Goal: Information Seeking & Learning: Learn about a topic

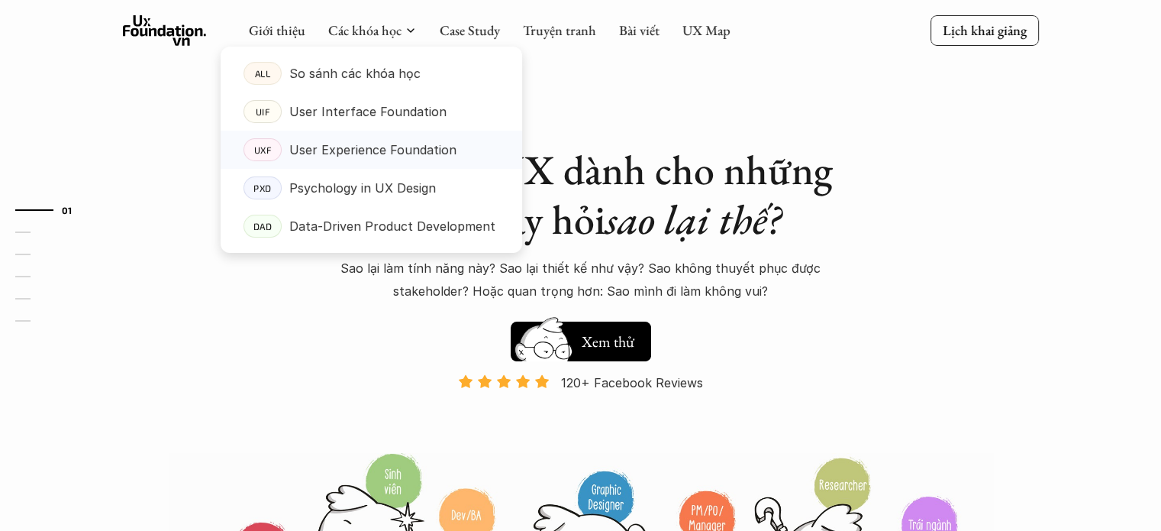
click at [375, 150] on p "User Experience Foundation" at bounding box center [372, 149] width 167 height 23
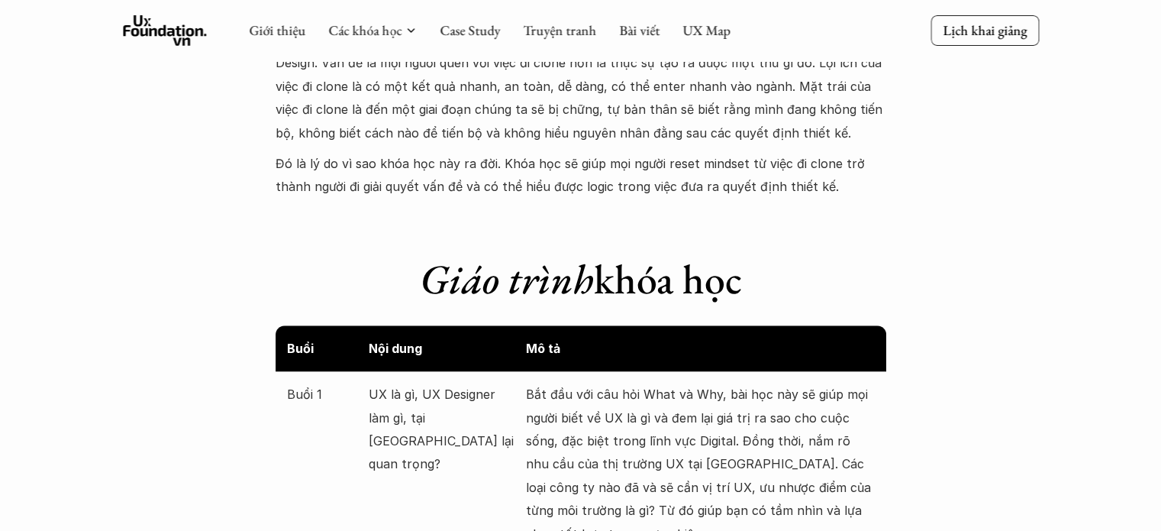
scroll to position [1344, 0]
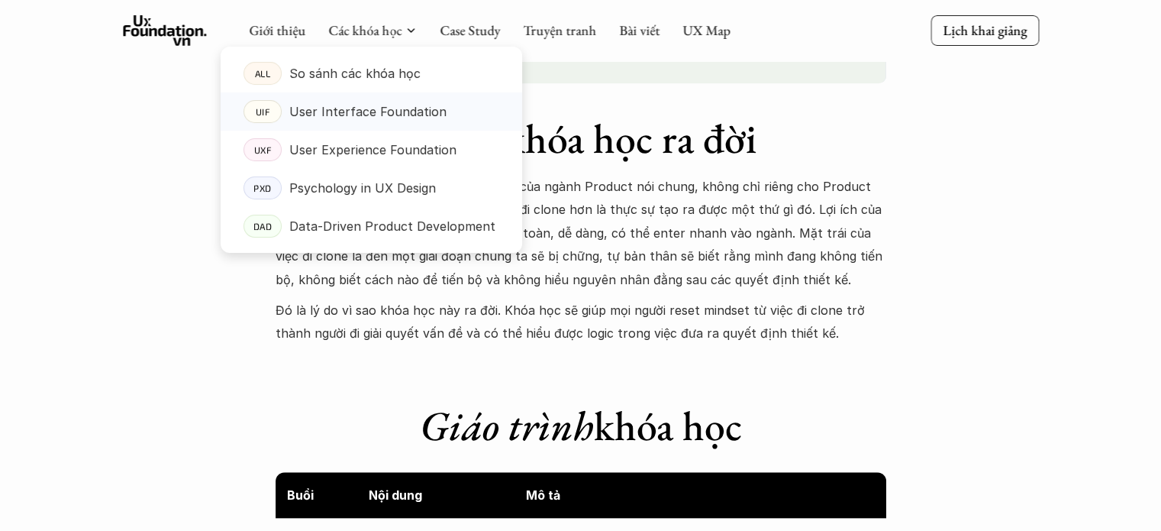
click at [366, 108] on p "User Interface Foundation" at bounding box center [367, 111] width 157 height 23
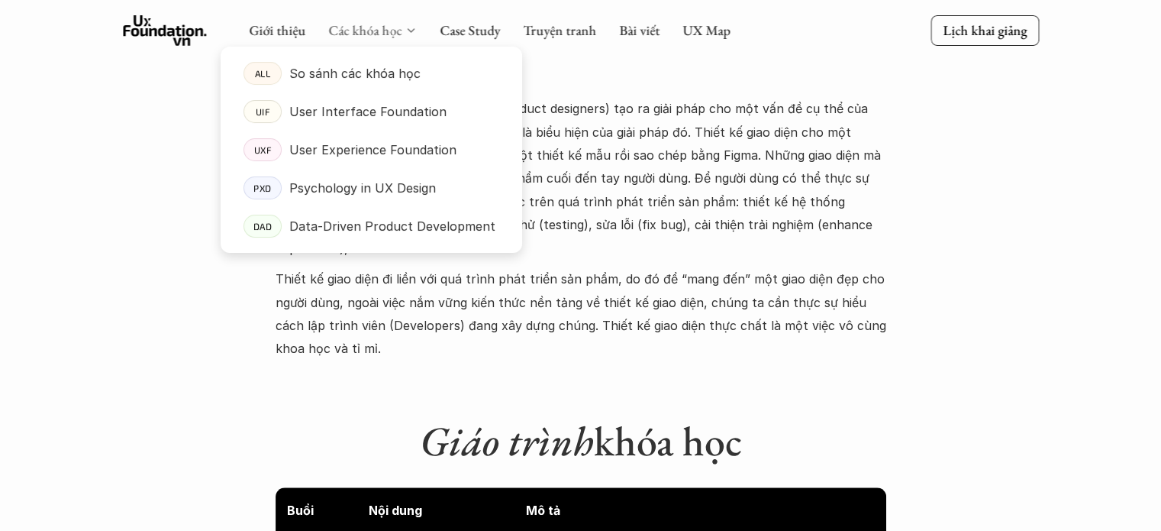
scroll to position [1646, 0]
click at [382, 197] on p "Psychology in UX Design" at bounding box center [362, 187] width 147 height 23
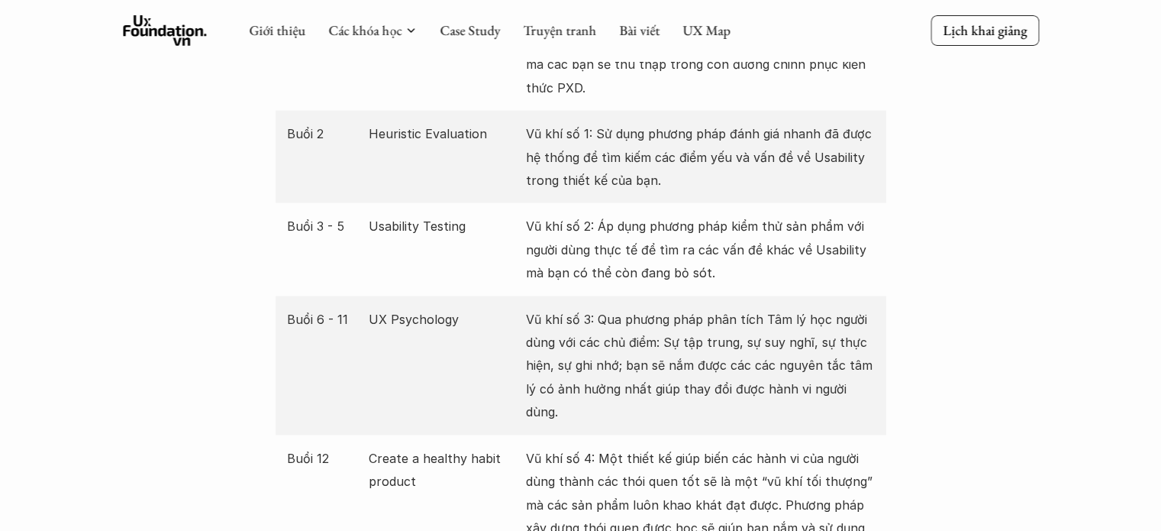
scroll to position [2967, 0]
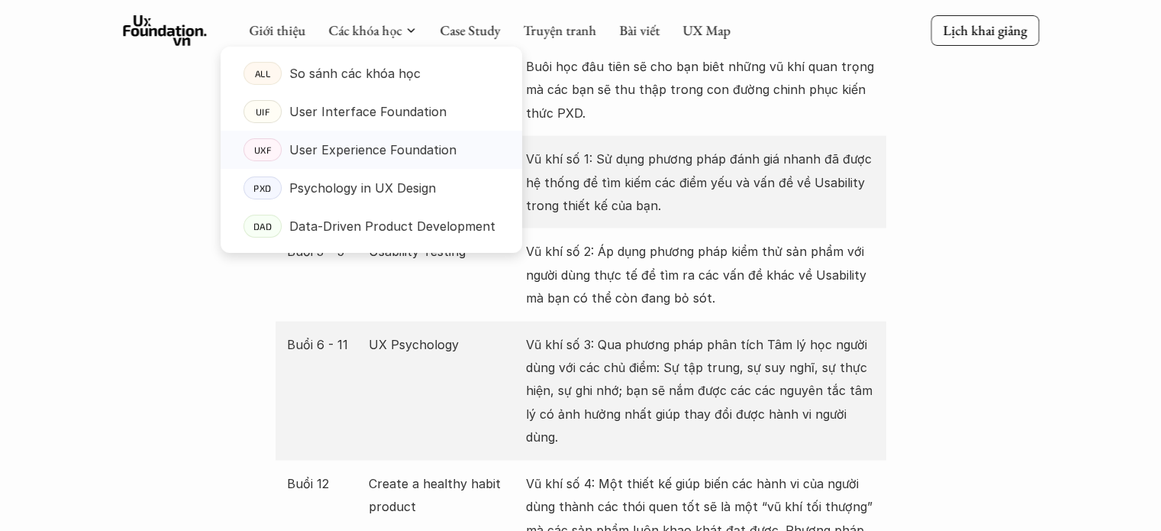
click at [348, 142] on p "User Experience Foundation" at bounding box center [372, 149] width 167 height 23
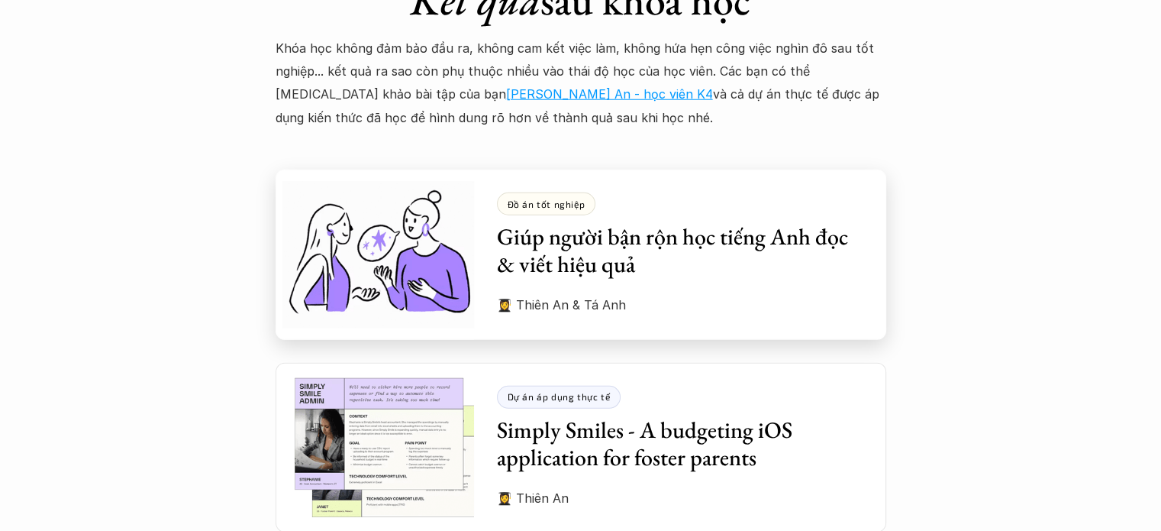
scroll to position [4144, 0]
click at [577, 222] on h3 "Giúp người bận rộn học tiếng Anh đọc & viết hiệu quả" at bounding box center [680, 249] width 366 height 55
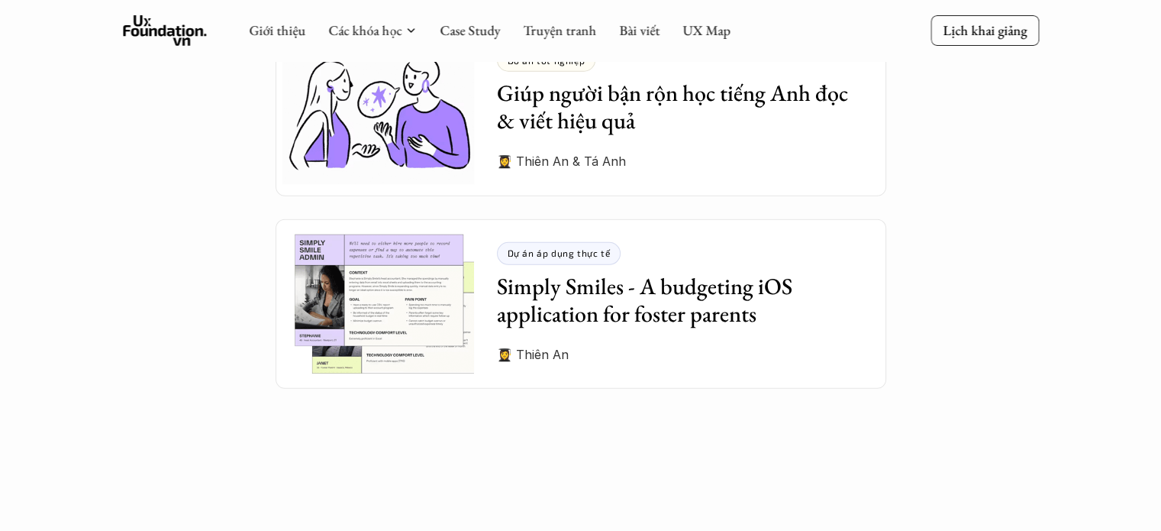
scroll to position [4287, 0]
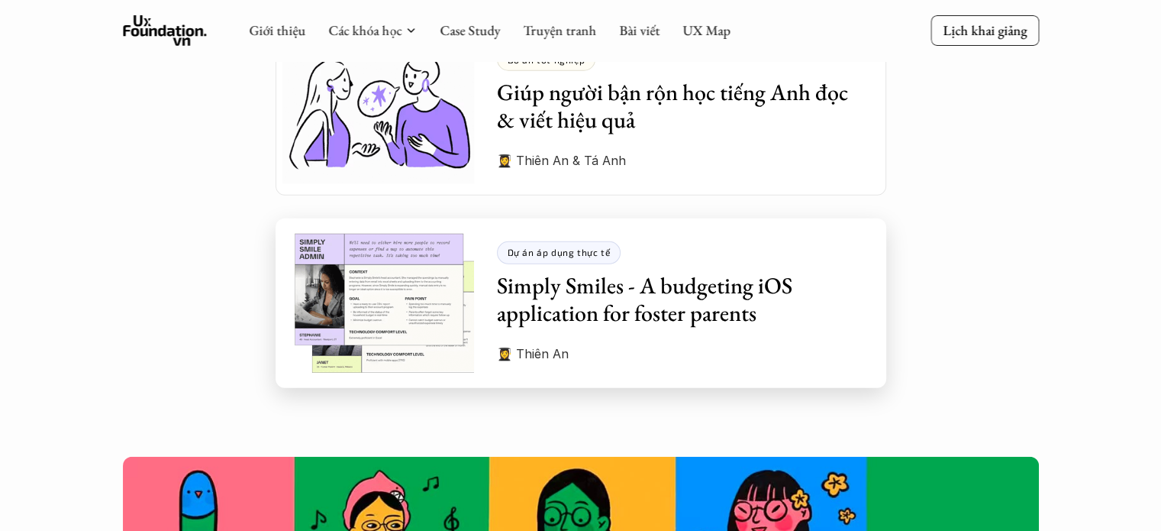
click at [555, 272] on h3 "Simply Smiles - A budgeting iOS application for foster parents" at bounding box center [680, 299] width 366 height 55
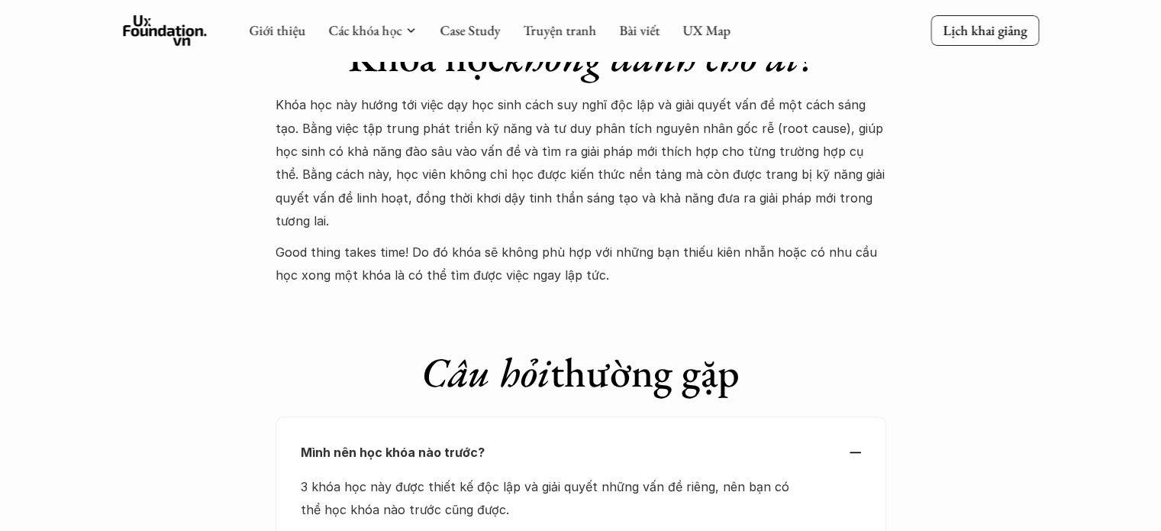
scroll to position [5036, 0]
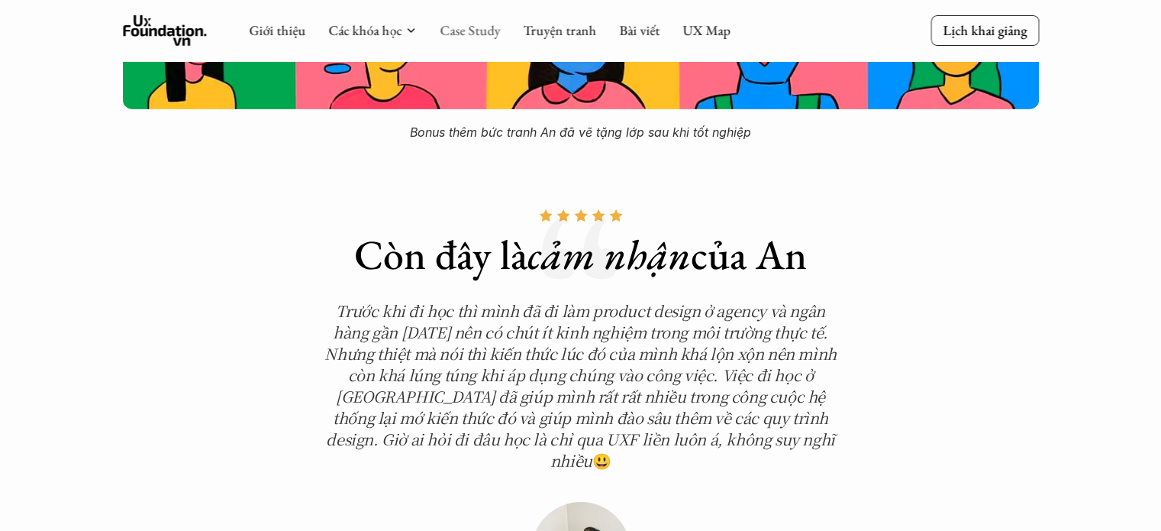
click at [472, 30] on link "Case Study" at bounding box center [470, 30] width 60 height 18
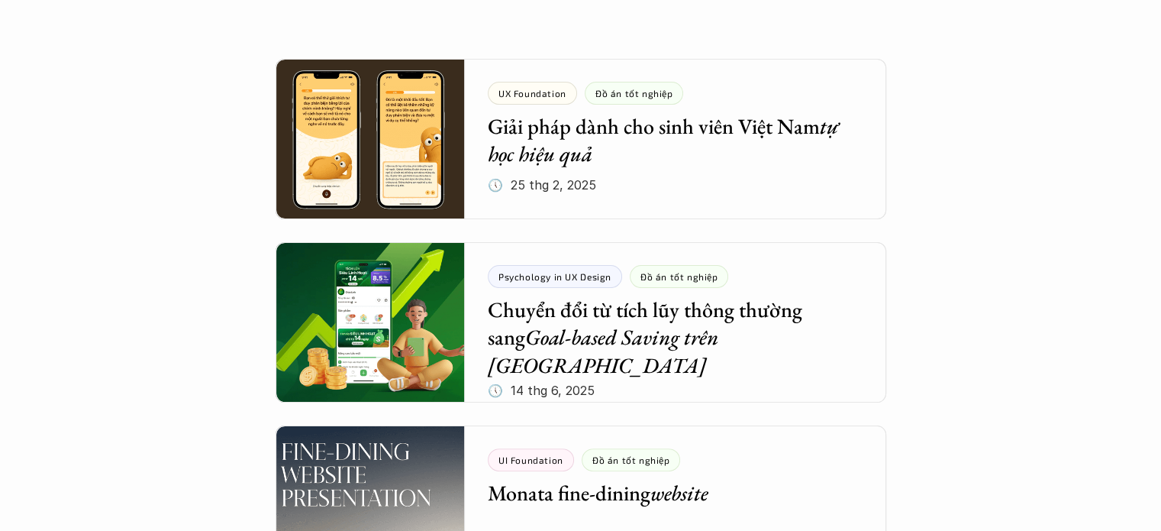
scroll to position [296, 0]
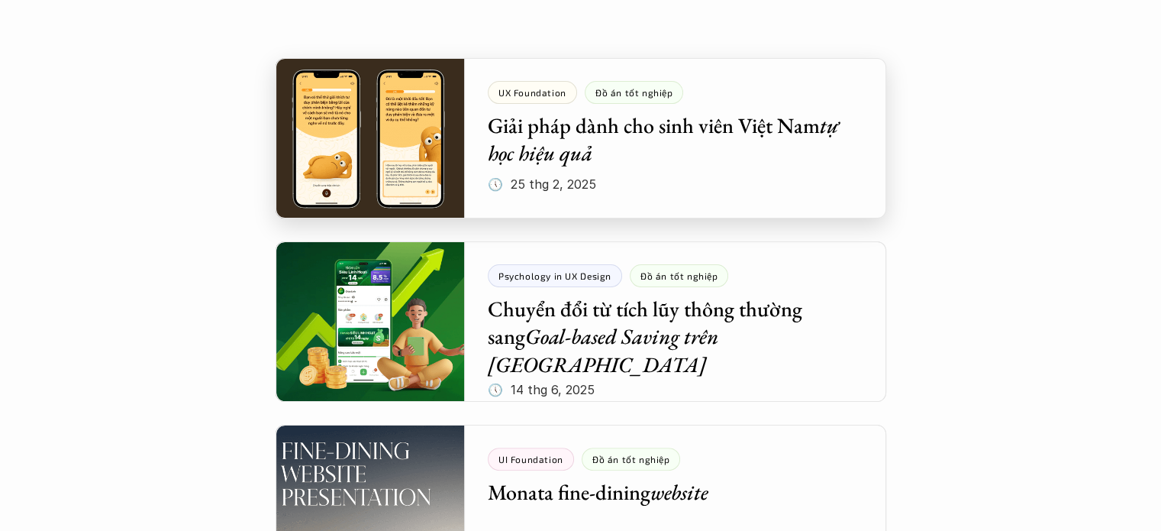
click at [555, 119] on div at bounding box center [581, 138] width 611 height 160
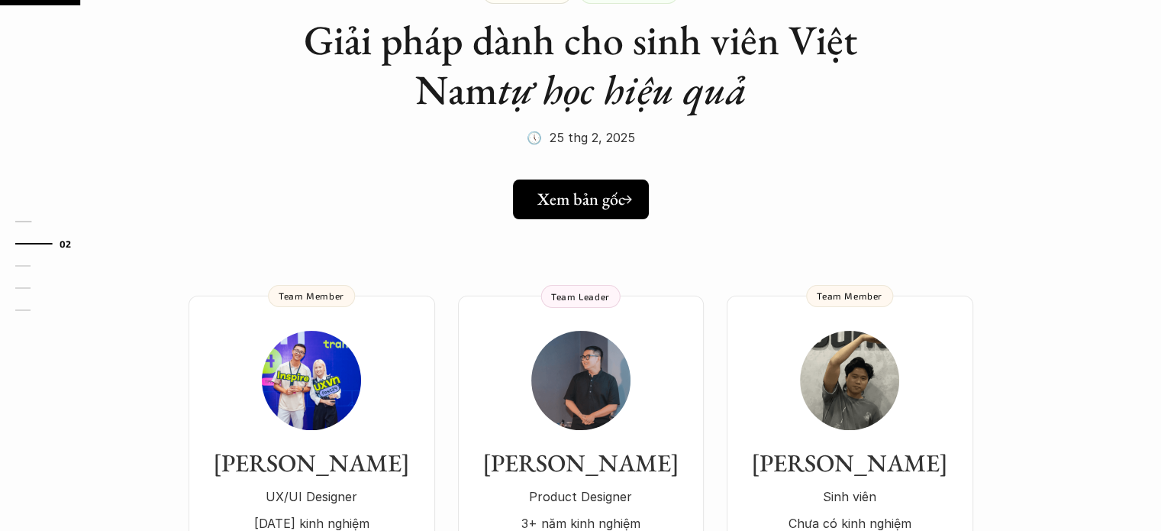
scroll to position [134, 0]
click at [597, 199] on h5 "Xem bản gốc" at bounding box center [575, 199] width 88 height 20
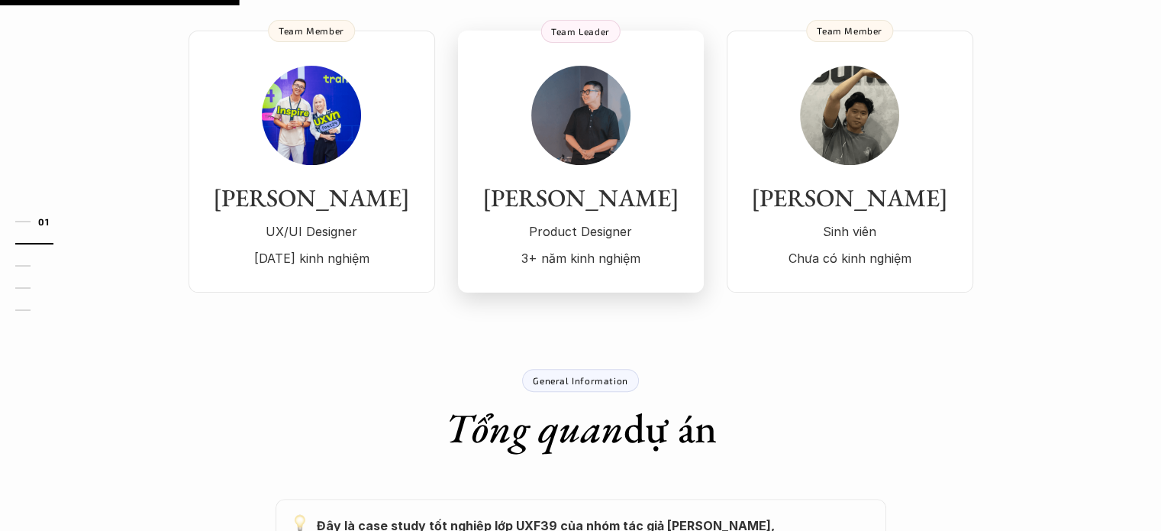
scroll to position [0, 0]
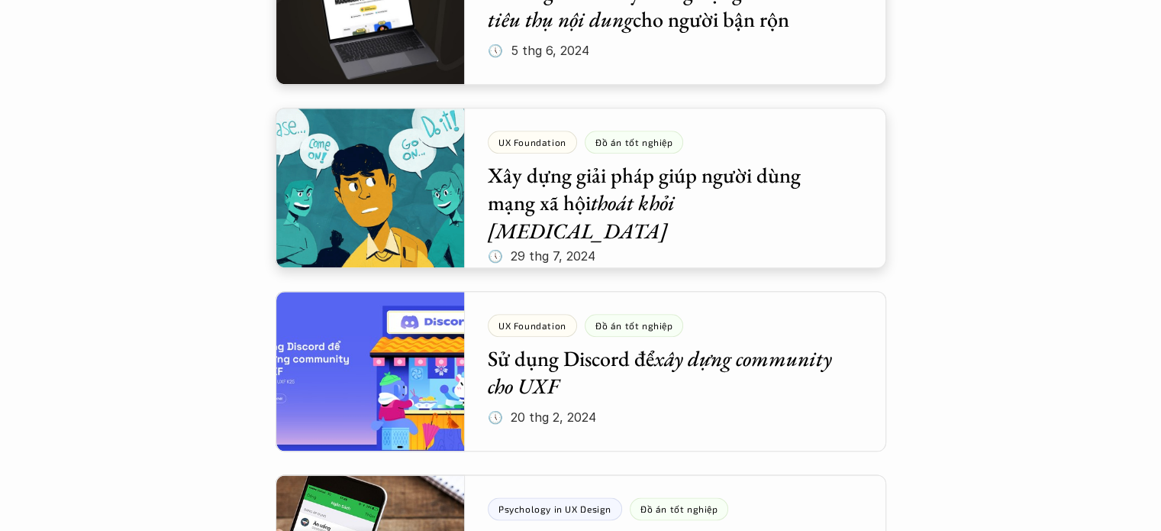
scroll to position [1715, 0]
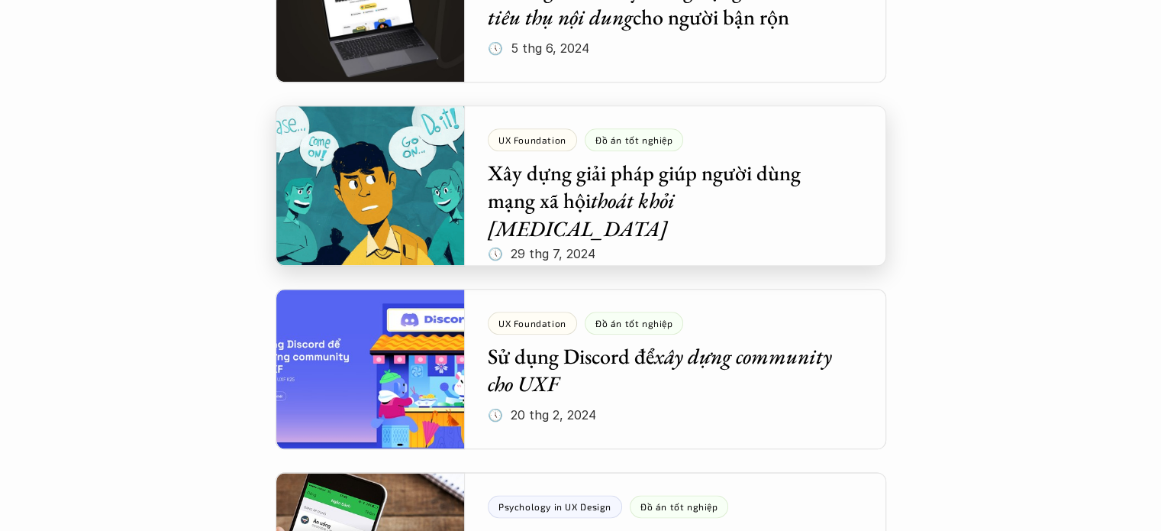
click at [513, 194] on div at bounding box center [581, 185] width 611 height 160
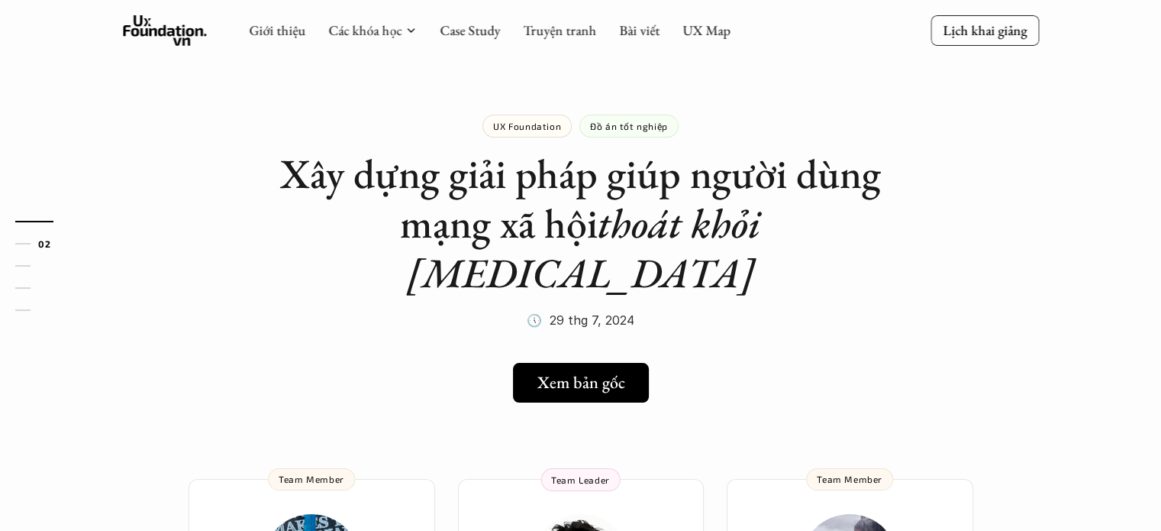
scroll to position [165, 0]
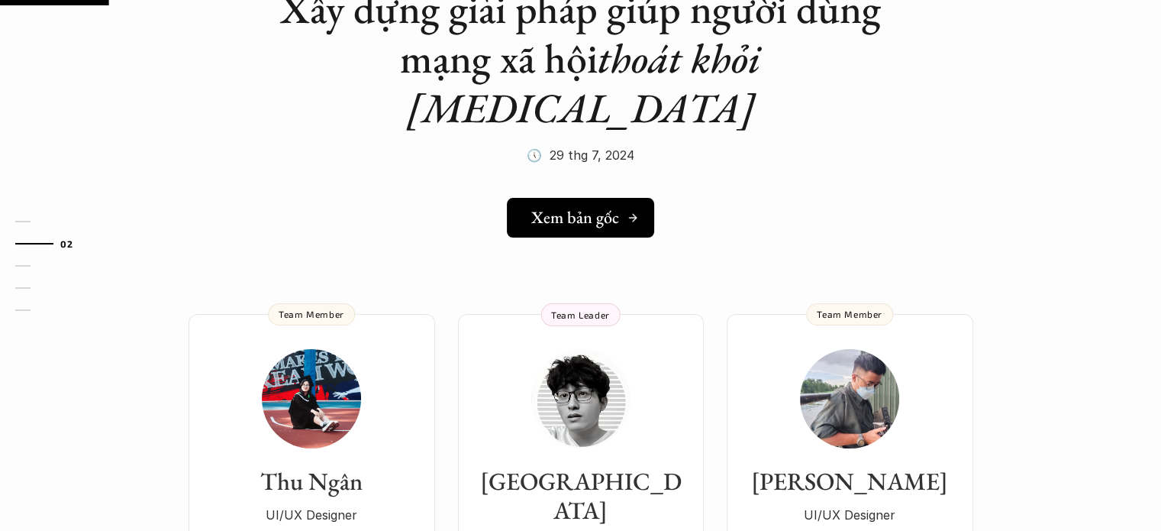
click at [570, 208] on h5 "Xem bản gốc" at bounding box center [575, 218] width 88 height 20
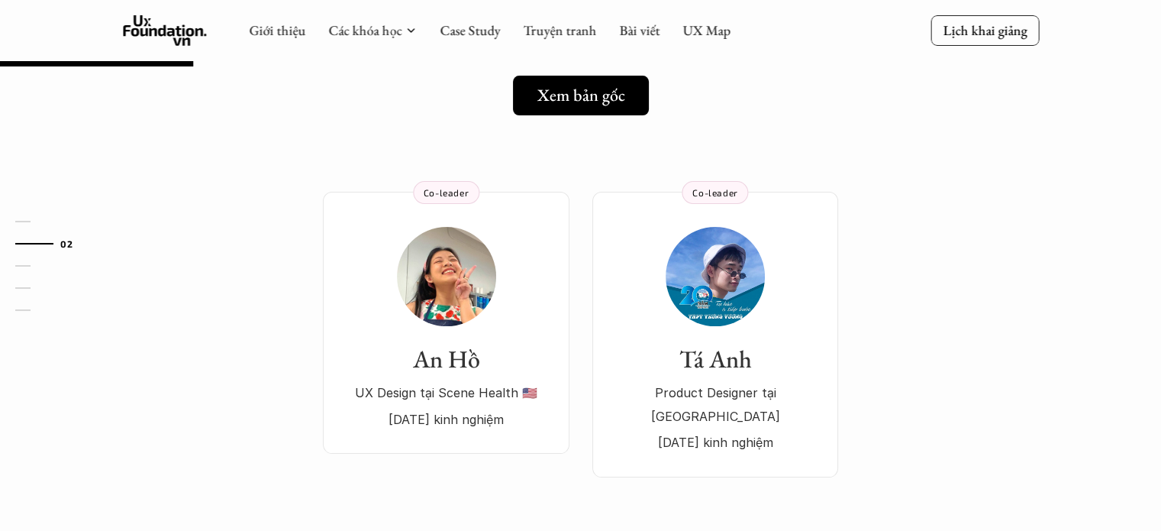
scroll to position [235, 0]
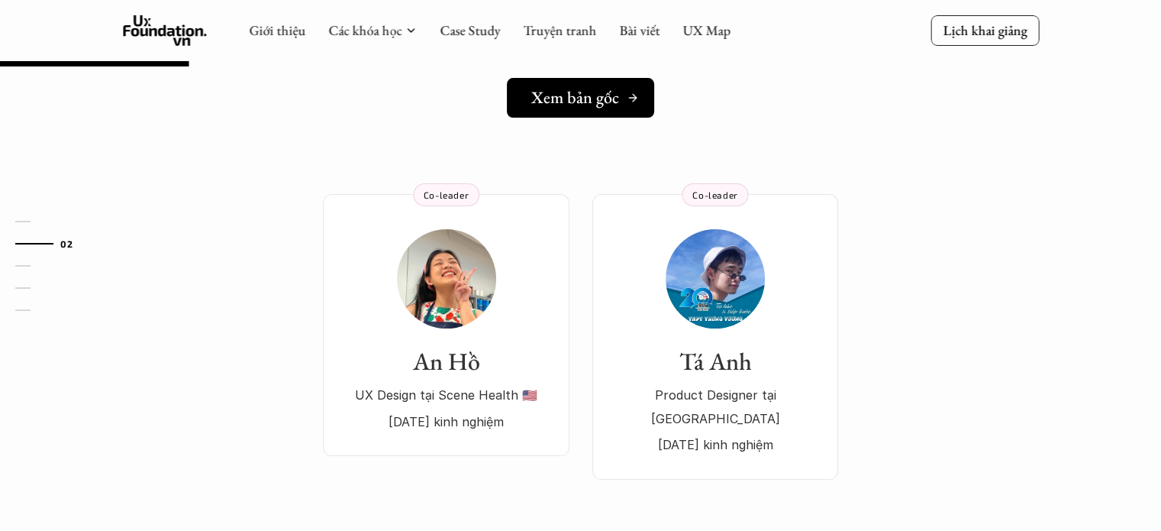
click at [596, 98] on h5 "Xem bản gốc" at bounding box center [575, 98] width 88 height 20
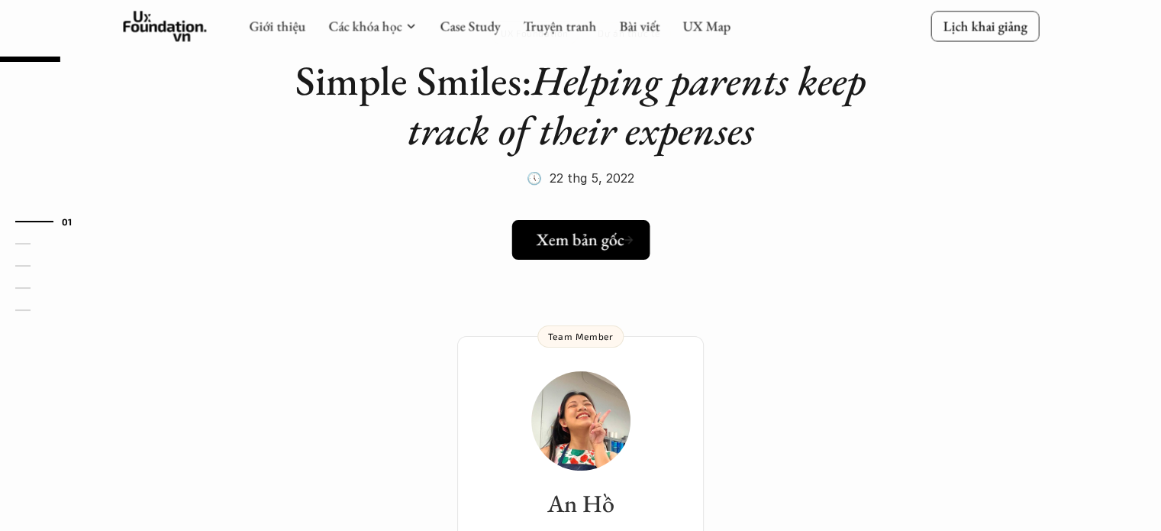
scroll to position [97, 0]
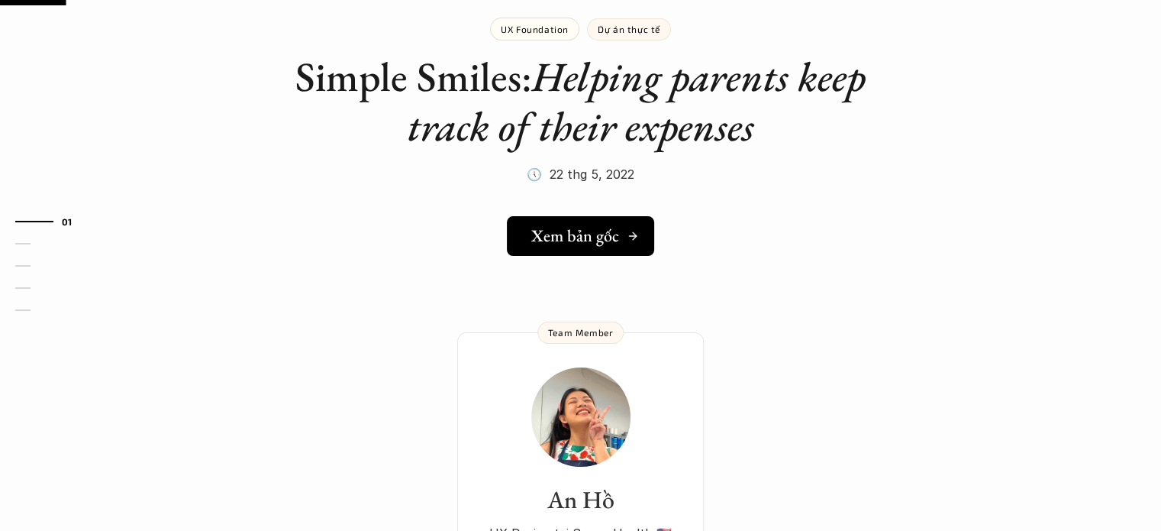
click at [595, 244] on h5 "Xem bản gốc" at bounding box center [575, 236] width 88 height 20
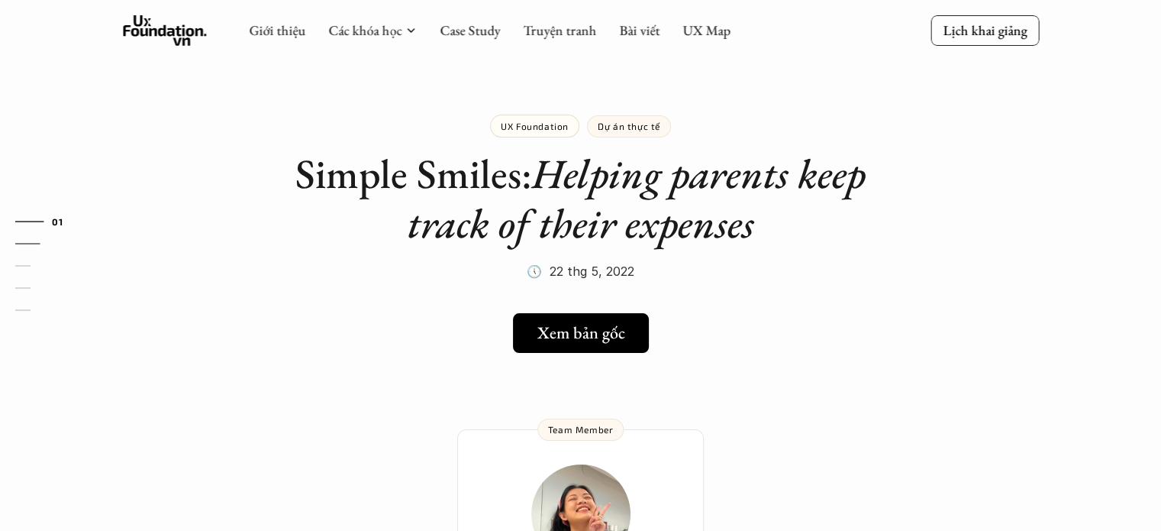
scroll to position [0, 0]
click at [614, 328] on h5 "Xem bản gốc" at bounding box center [575, 333] width 88 height 20
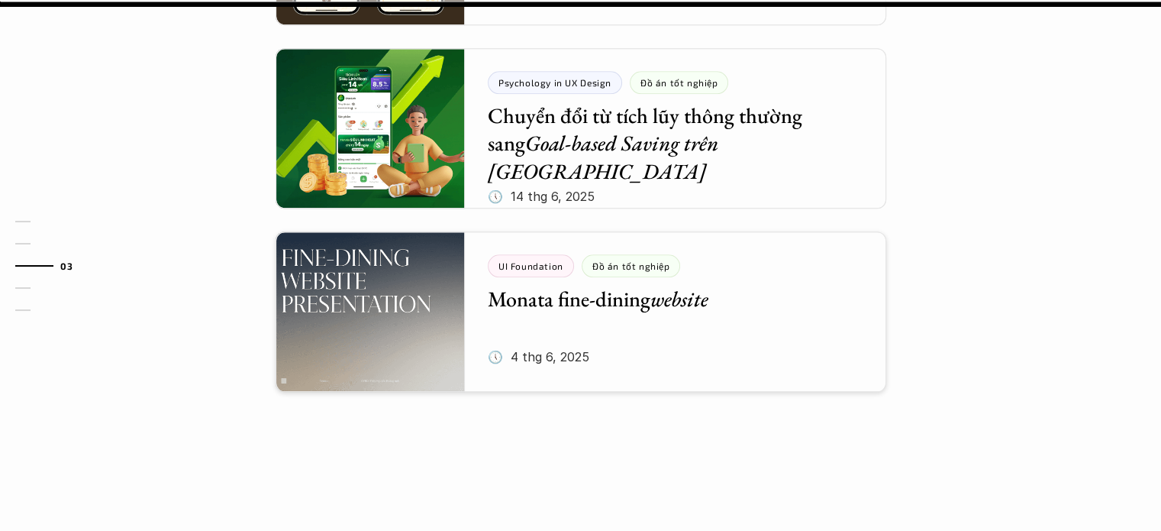
scroll to position [1651, 0]
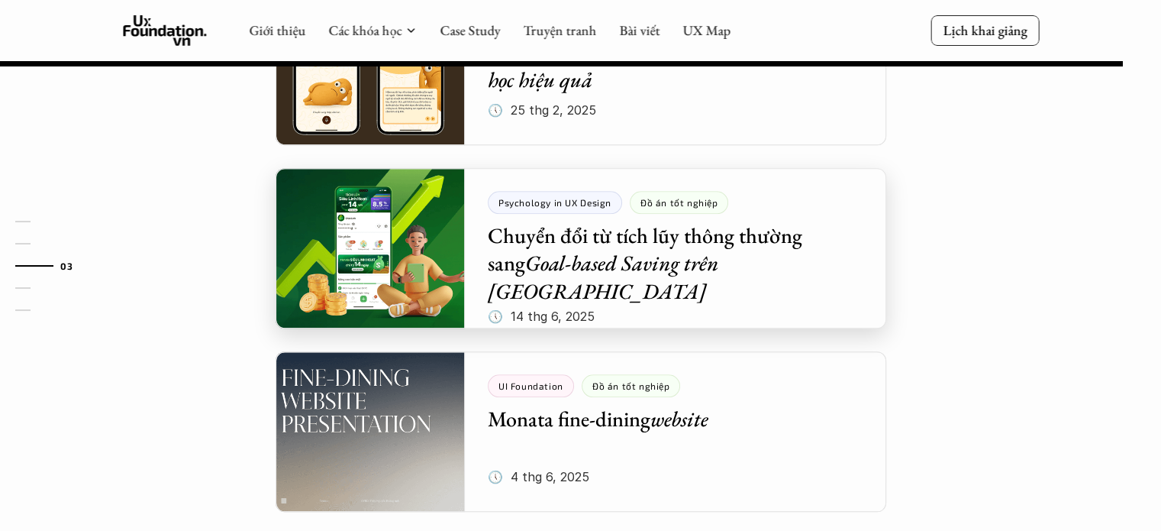
click at [596, 267] on div at bounding box center [581, 248] width 611 height 160
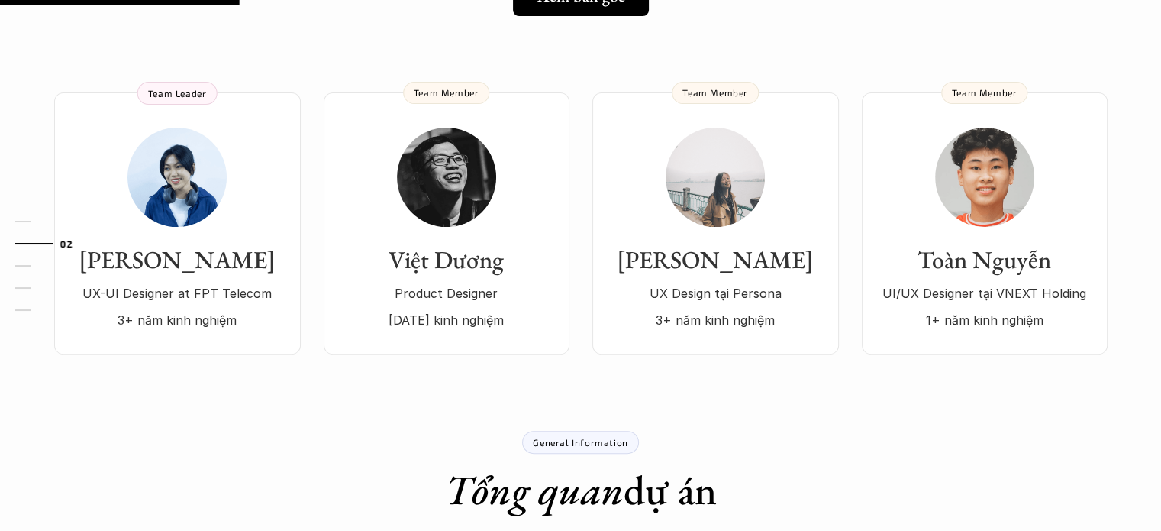
scroll to position [390, 0]
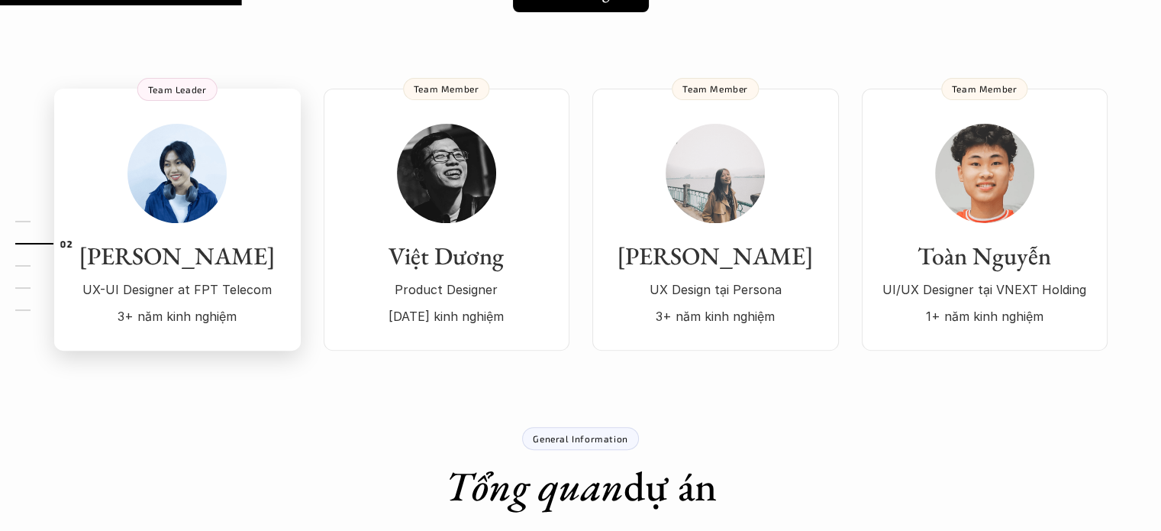
click at [229, 278] on p "UX-UI Designer at FPT Telecom" at bounding box center [177, 289] width 216 height 23
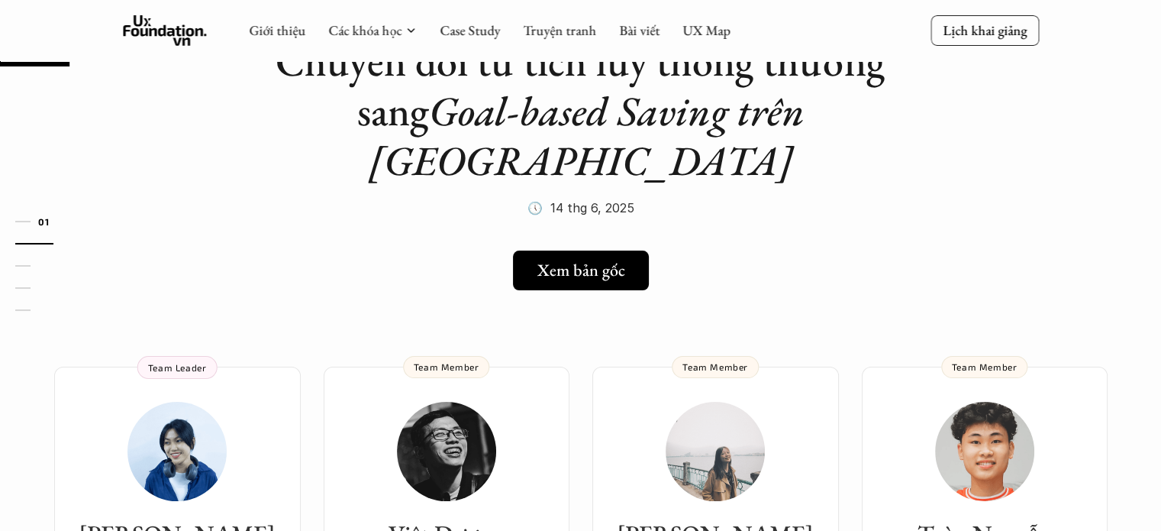
scroll to position [108, 0]
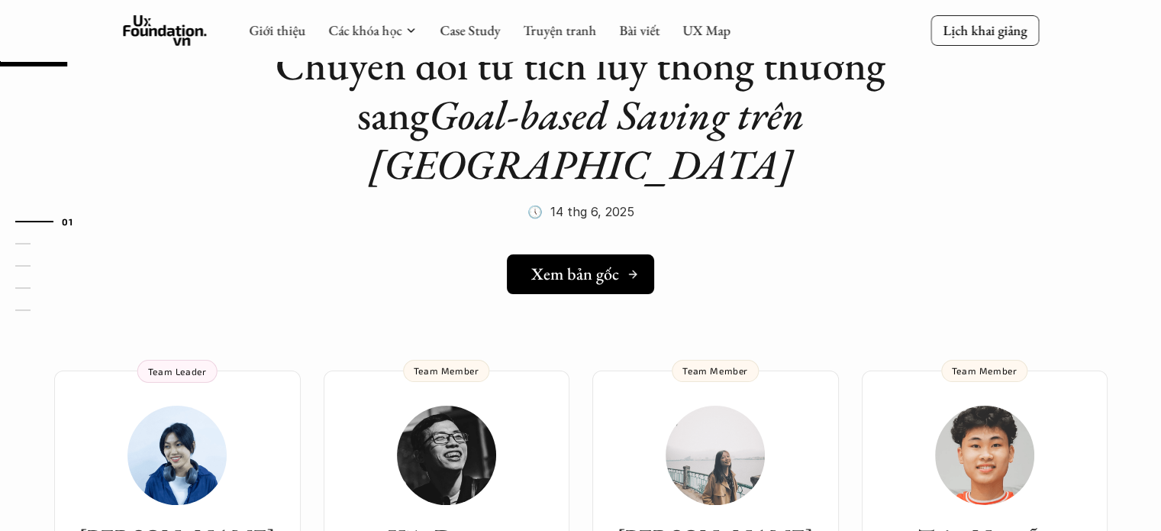
click at [598, 264] on h5 "Xem bản gốc" at bounding box center [575, 274] width 88 height 20
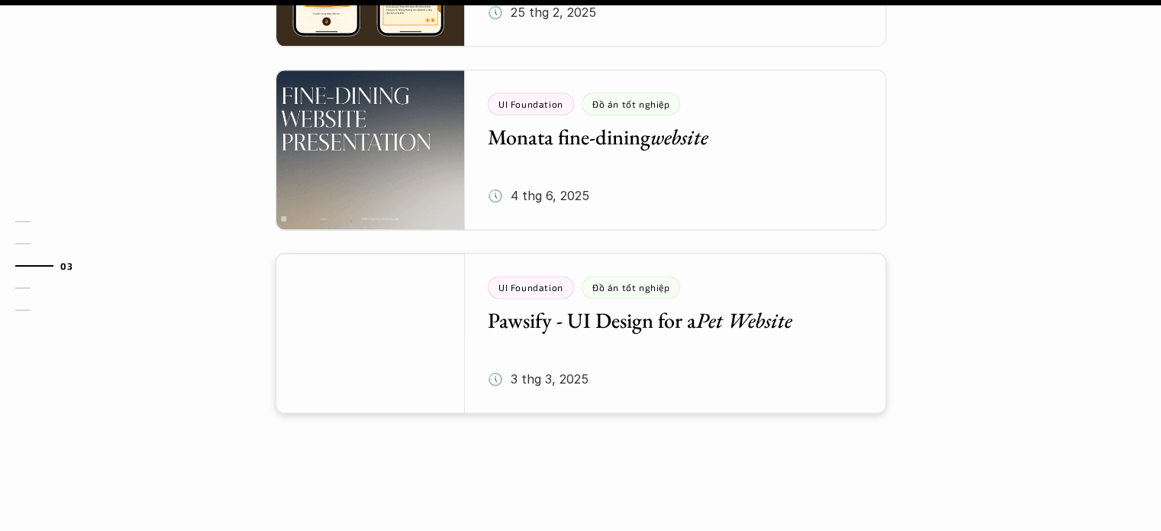
scroll to position [1991, 0]
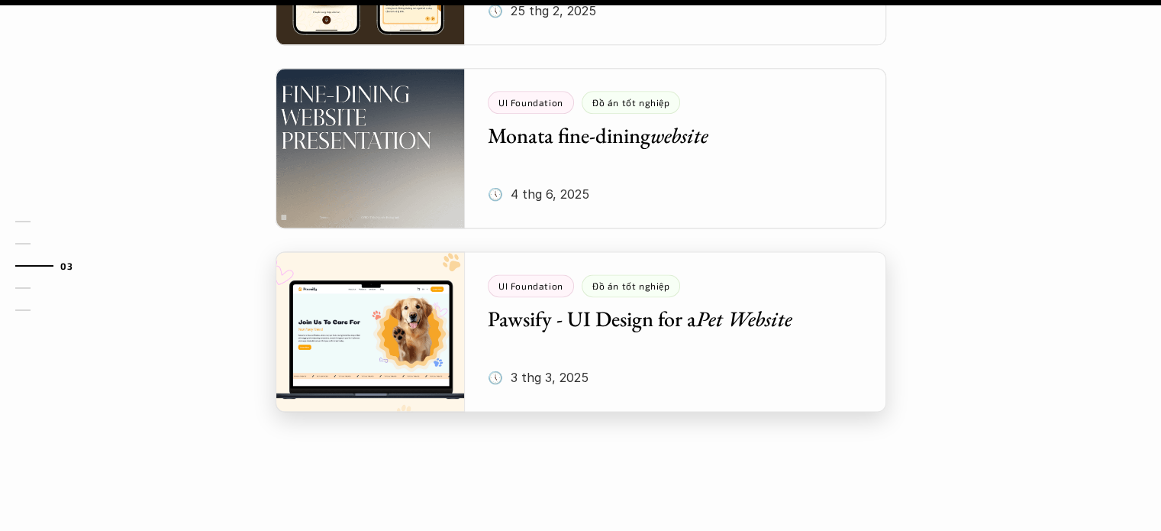
click at [597, 251] on div at bounding box center [581, 331] width 611 height 160
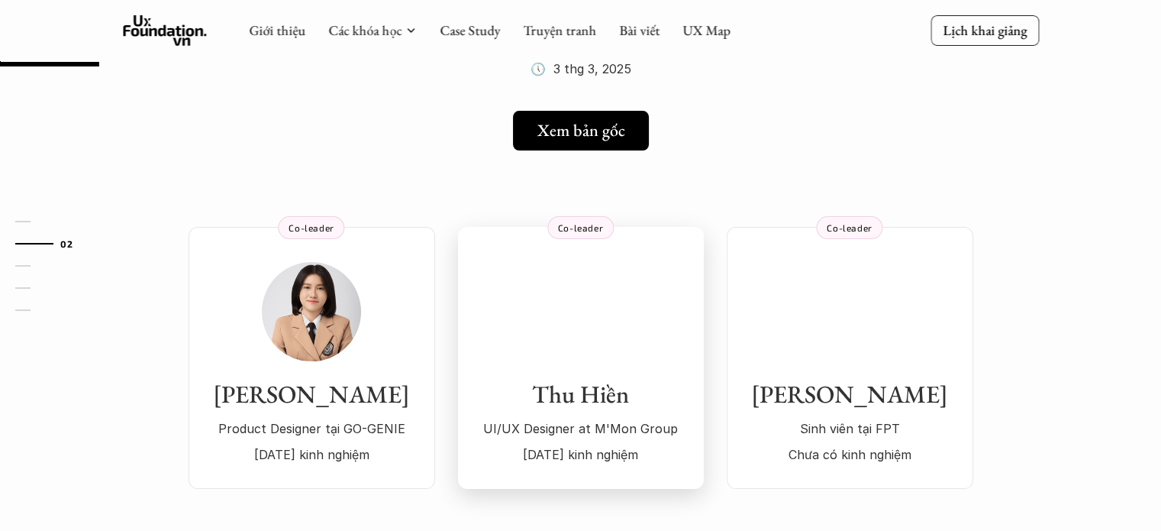
scroll to position [144, 0]
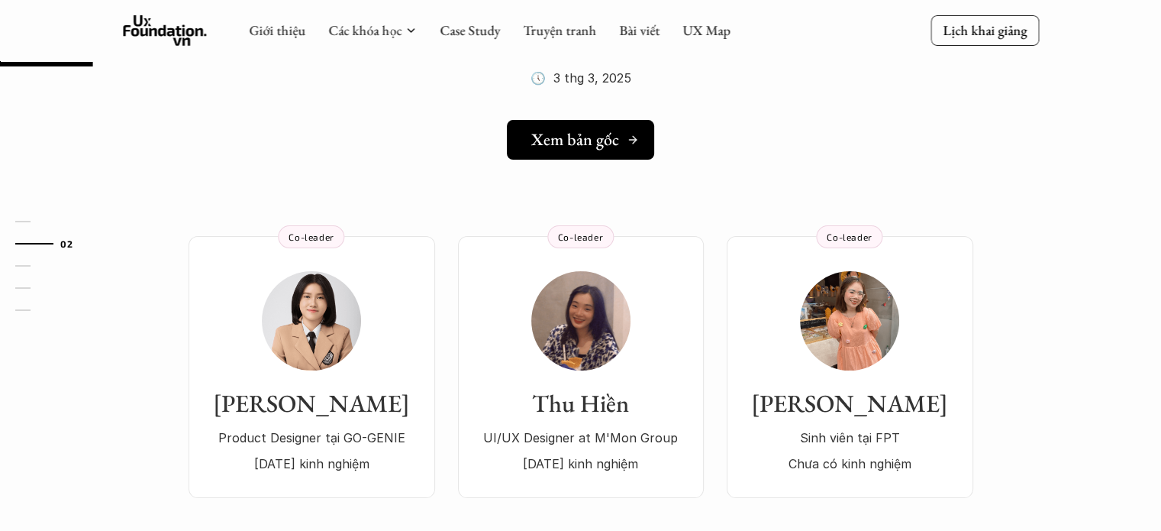
click at [589, 131] on h5 "Xem bản gốc" at bounding box center [575, 140] width 88 height 20
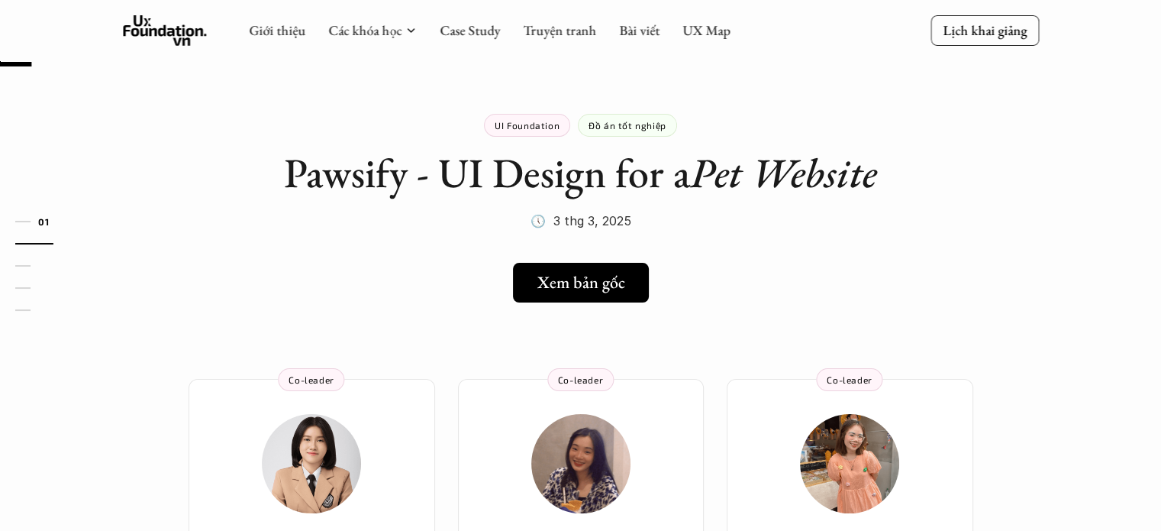
scroll to position [0, 0]
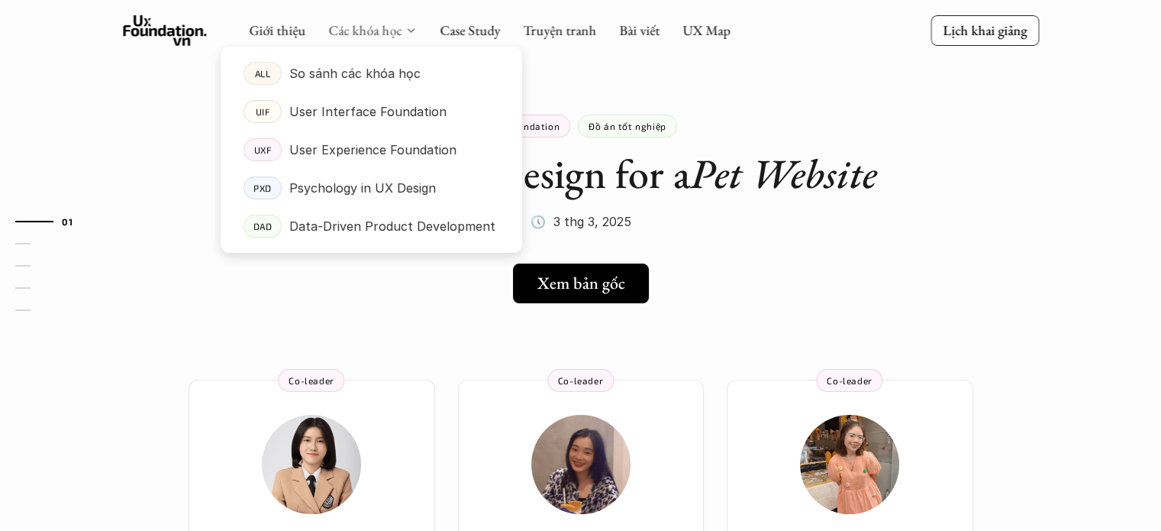
click at [379, 30] on link "Các khóa học" at bounding box center [364, 30] width 73 height 18
click at [363, 152] on p "User Experience Foundation" at bounding box center [372, 149] width 167 height 23
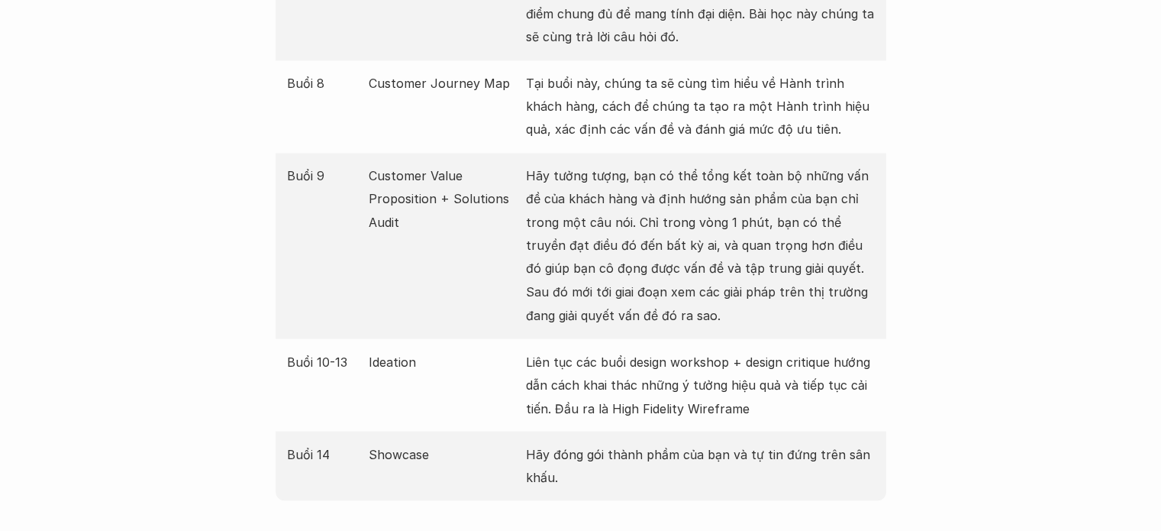
scroll to position [2029, 0]
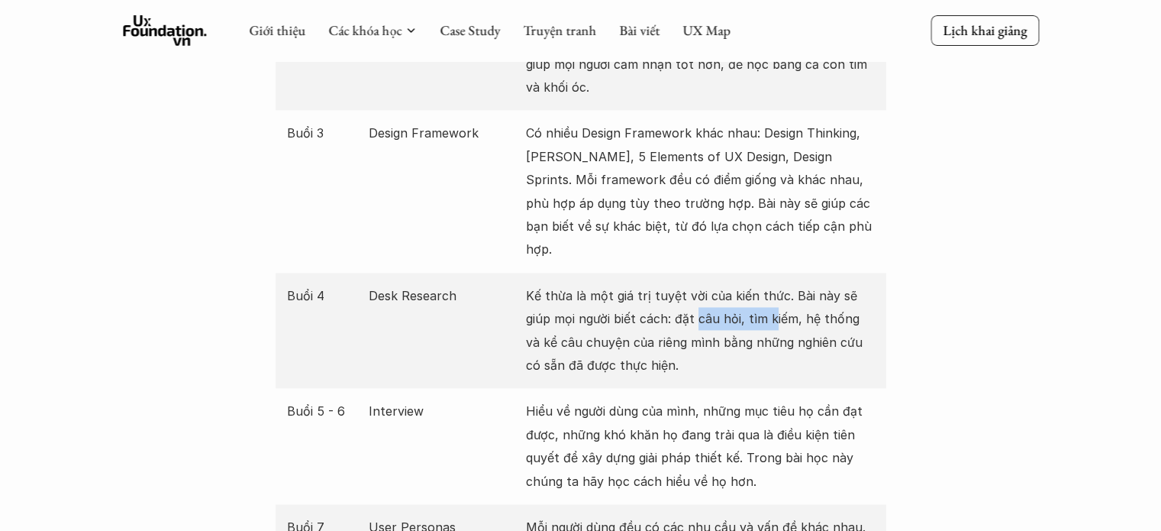
drag, startPoint x: 668, startPoint y: 292, endPoint x: 745, endPoint y: 292, distance: 77.1
click at [745, 292] on p "Kế thừa là một giá trị tuyệt vời của kiến thức. Bài này sẽ giúp mọi người biết …" at bounding box center [700, 330] width 349 height 93
click at [766, 292] on p "Kế thừa là một giá trị tuyệt vời của kiến thức. Bài này sẽ giúp mọi người biết …" at bounding box center [700, 330] width 349 height 93
drag, startPoint x: 586, startPoint y: 327, endPoint x: 755, endPoint y: 318, distance: 168.9
click at [755, 318] on p "Kế thừa là một giá trị tuyệt vời của kiến thức. Bài này sẽ giúp mọi người biết …" at bounding box center [700, 330] width 349 height 93
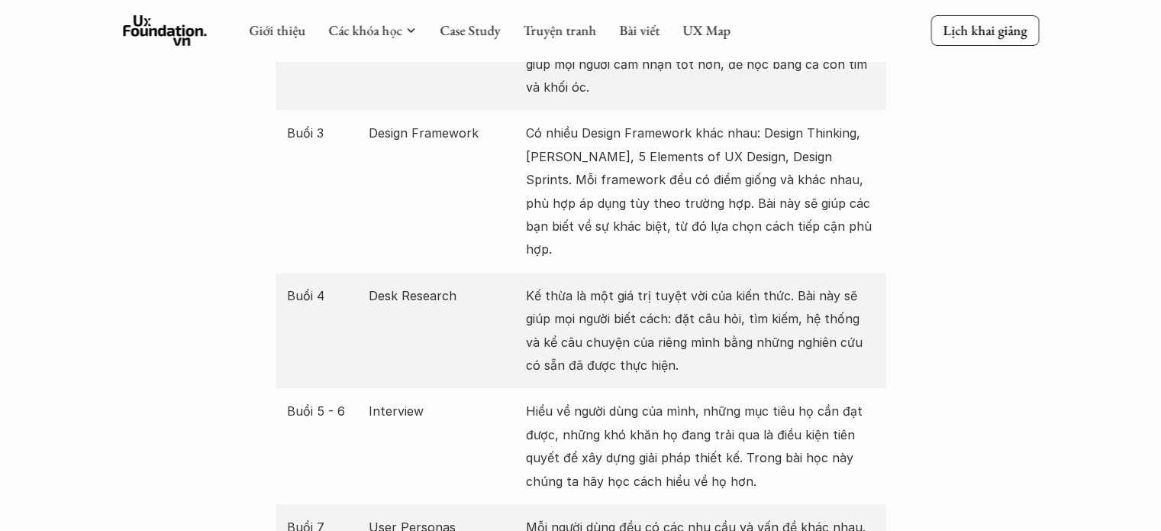
click at [689, 338] on p "Kế thừa là một giá trị tuyệt vời của kiến thức. Bài này sẽ giúp mọi người biết …" at bounding box center [700, 330] width 349 height 93
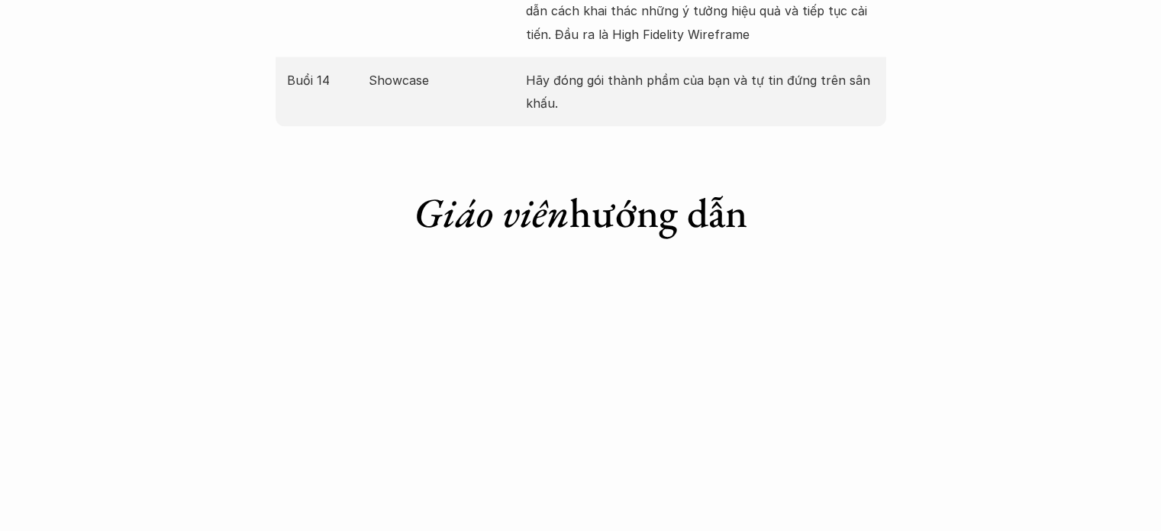
scroll to position [2889, 0]
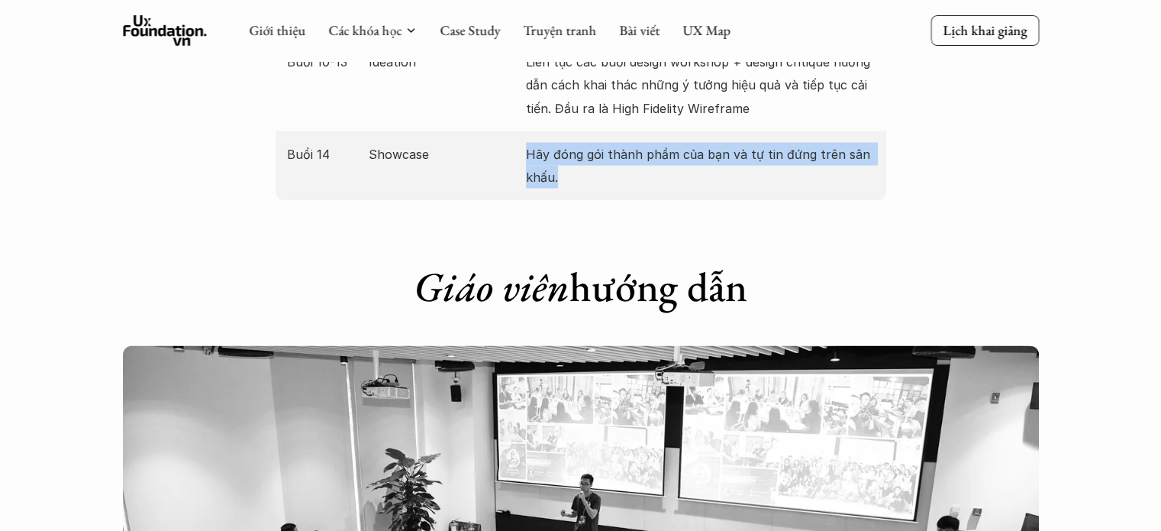
drag, startPoint x: 605, startPoint y: 170, endPoint x: 507, endPoint y: 133, distance: 104.6
click at [507, 133] on div "Buổi 14 Showcase Hãy đóng gói thành phầm của bạn và tự tin đứng trên sân khấu." at bounding box center [581, 165] width 611 height 69
click at [507, 142] on p "Showcase" at bounding box center [444, 153] width 150 height 23
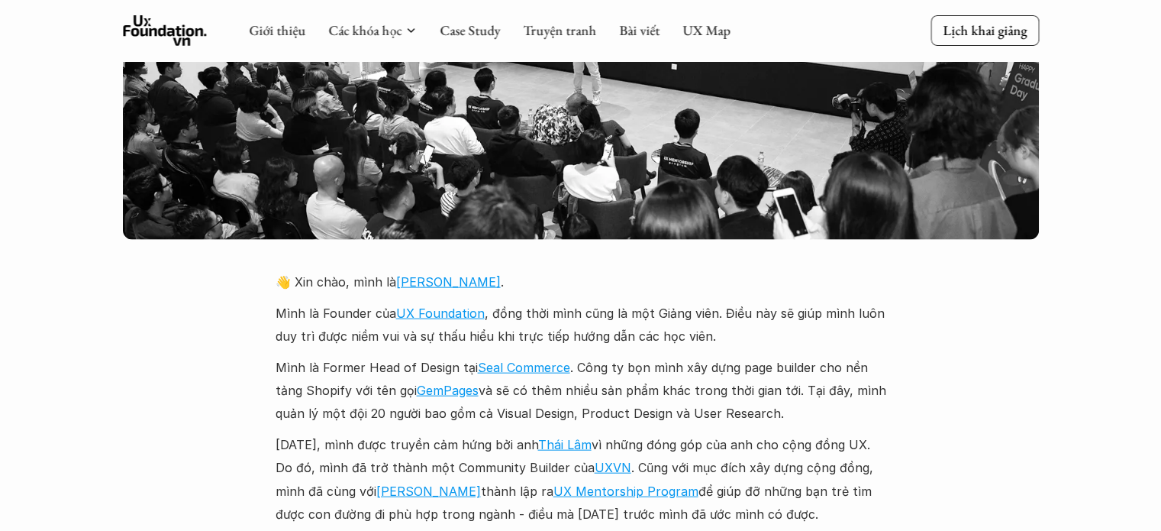
scroll to position [1697, 0]
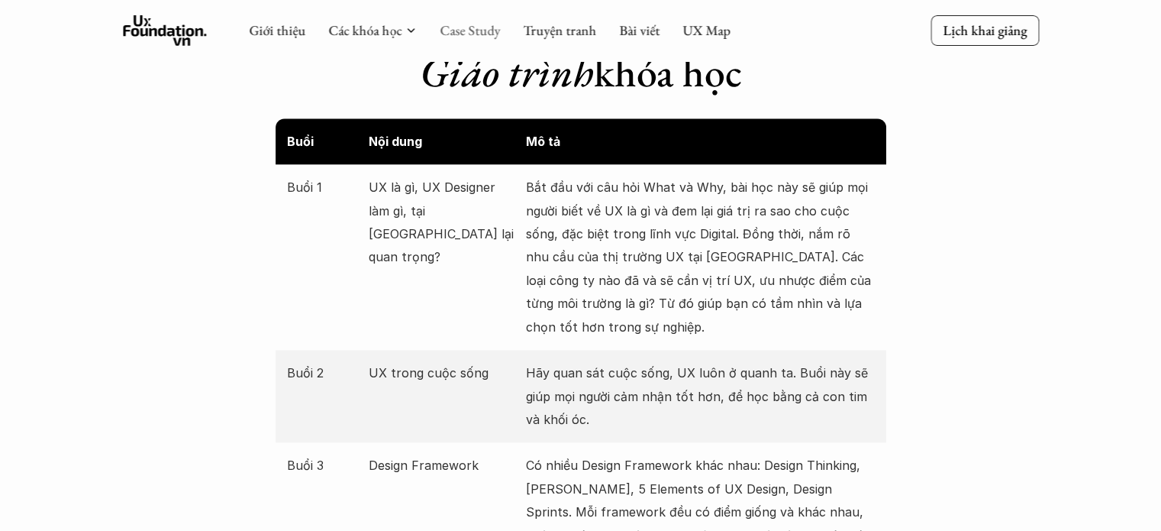
click at [476, 27] on link "Case Study" at bounding box center [470, 30] width 60 height 18
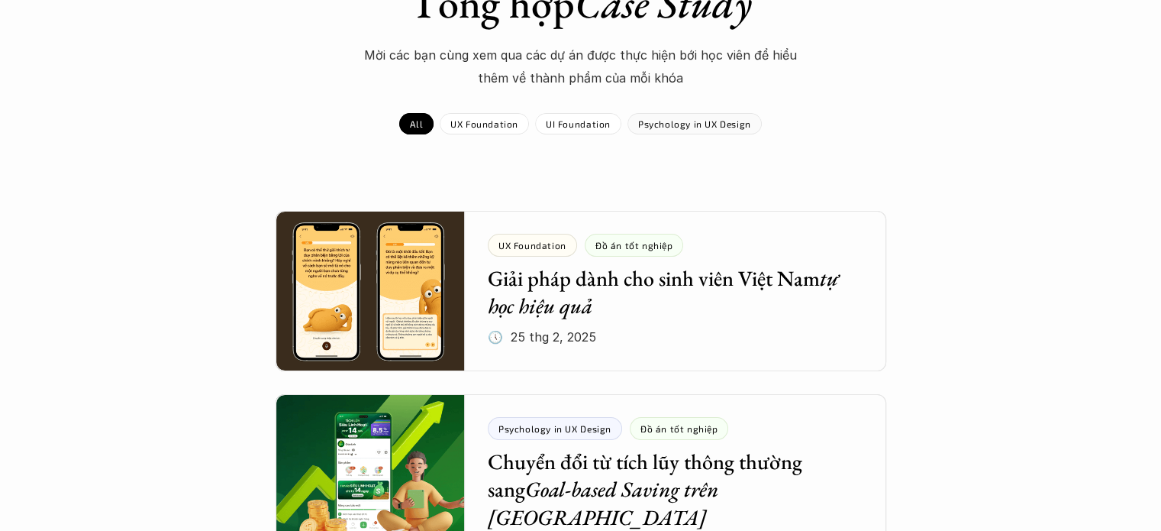
scroll to position [113, 0]
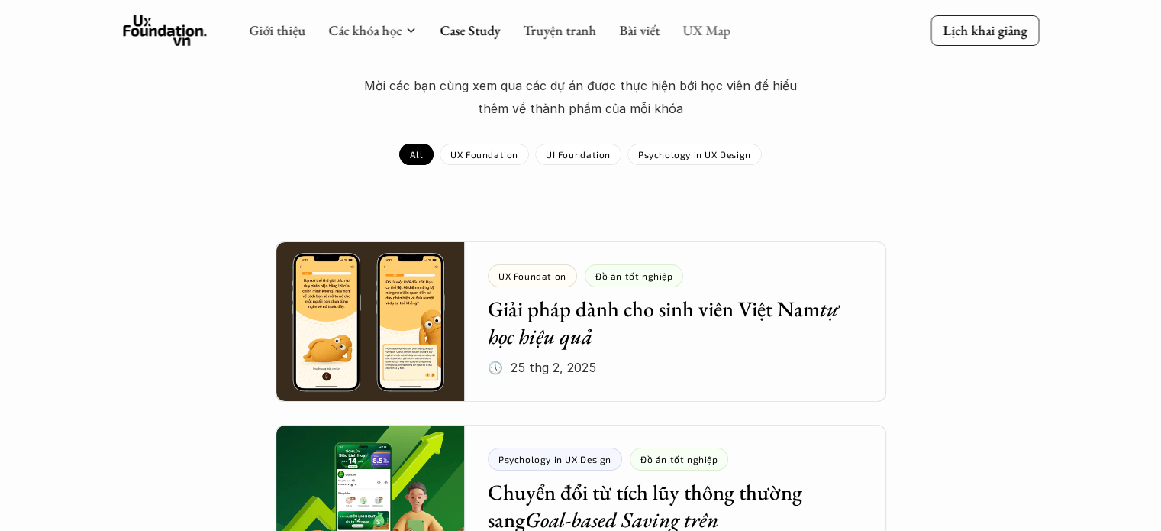
click at [719, 24] on link "UX Map" at bounding box center [707, 30] width 48 height 18
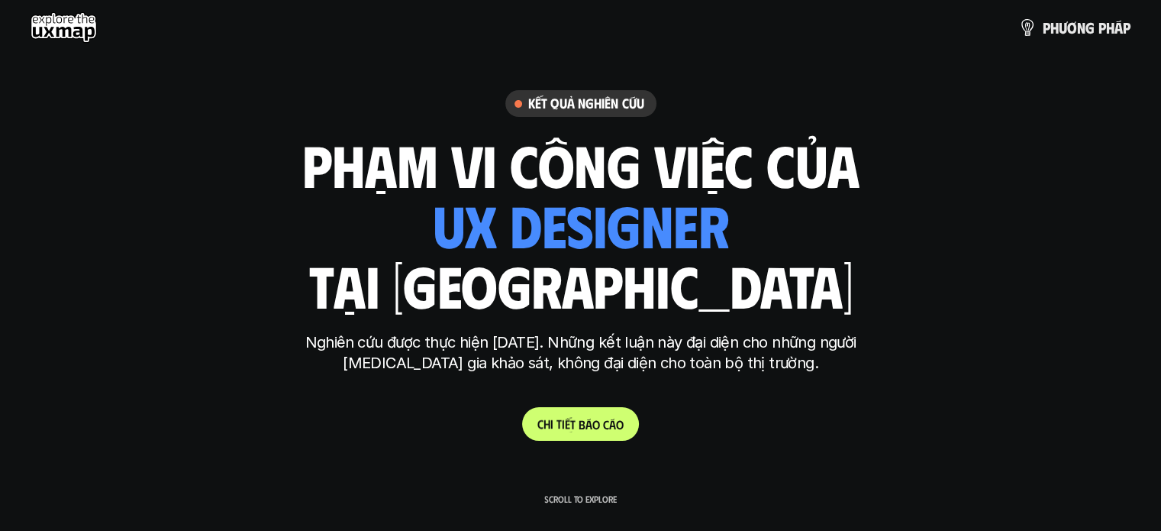
click at [583, 430] on p "C h i t i ế t b á o c á o" at bounding box center [581, 424] width 86 height 15
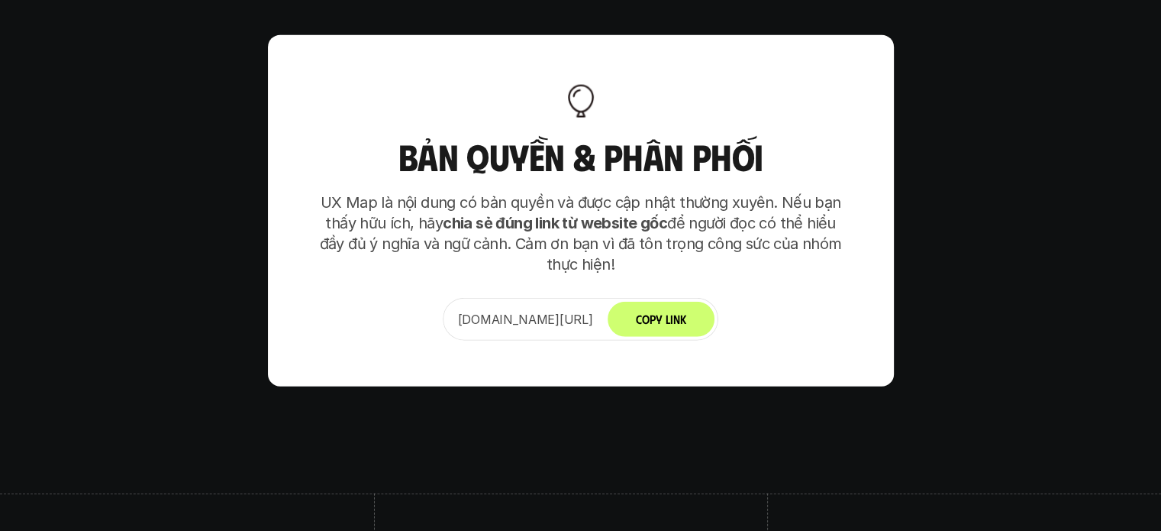
scroll to position [9415, 0]
